Goal: Find specific page/section

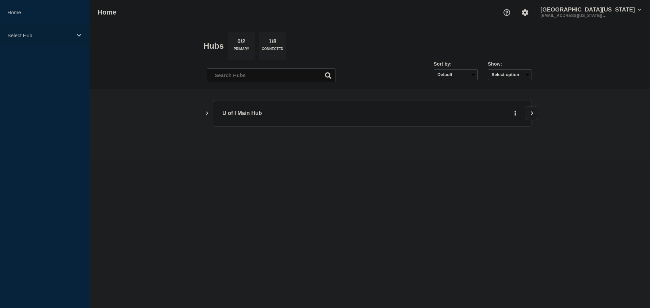
click at [66, 36] on p "Select Hub" at bounding box center [39, 35] width 65 height 6
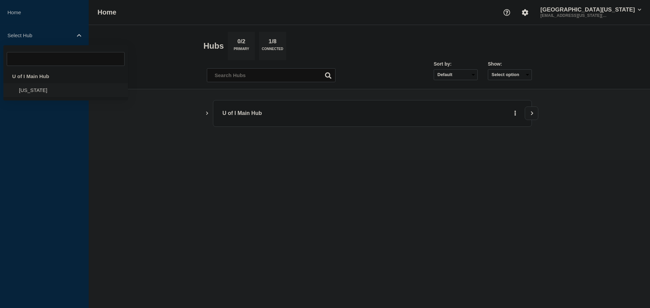
click at [57, 92] on li "Illinois" at bounding box center [65, 90] width 125 height 14
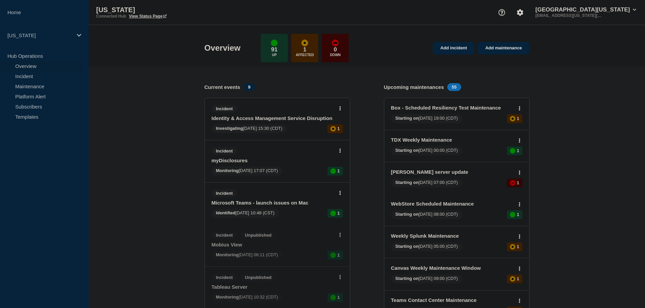
click at [421, 87] on h4 "Upcoming maintenances" at bounding box center [414, 87] width 60 height 6
